Goal: Find specific page/section: Find specific page/section

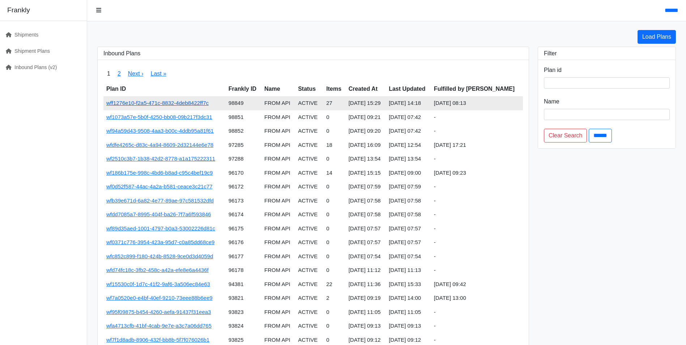
click at [138, 100] on link "wff1276e10-f2a5-471c-8832-4deb8422ff7c" at bounding box center [157, 103] width 102 height 6
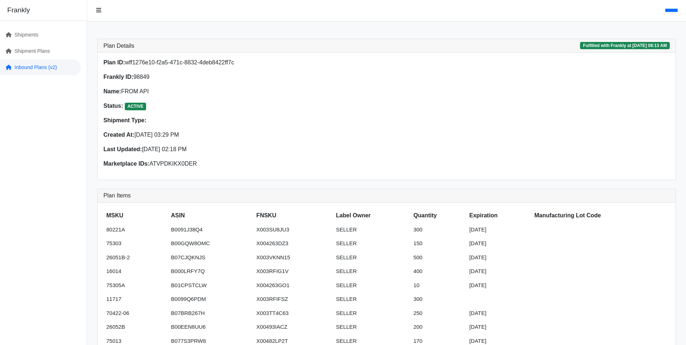
click at [36, 68] on link "Inbound Plans (v2)" at bounding box center [40, 67] width 81 height 16
